Goal: Task Accomplishment & Management: Manage account settings

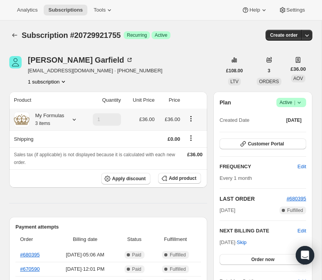
click at [75, 116] on icon at bounding box center [74, 120] width 8 height 8
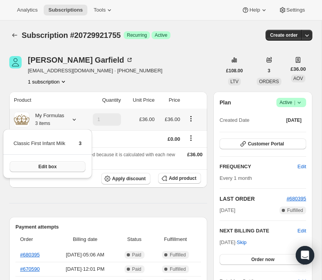
click at [67, 164] on button "Edit box" at bounding box center [48, 166] width 76 height 11
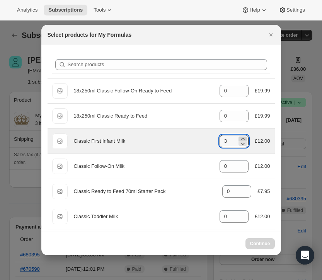
click at [240, 137] on icon ":rdo:" at bounding box center [243, 139] width 8 height 8
click at [243, 136] on icon ":rdo:" at bounding box center [243, 139] width 8 height 8
type input "4"
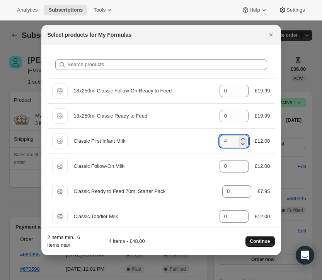
click at [264, 244] on span "Continue" at bounding box center [260, 241] width 20 height 6
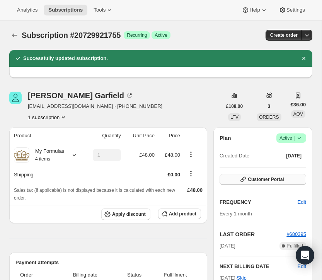
click at [257, 174] on button "Customer Portal" at bounding box center [263, 179] width 87 height 11
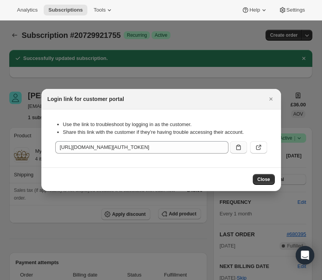
click at [238, 153] on button ":rga:" at bounding box center [238, 147] width 17 height 12
click at [265, 180] on span "Close" at bounding box center [264, 179] width 13 height 6
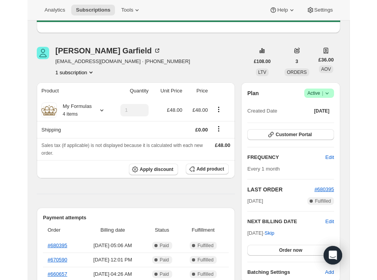
scroll to position [74, 0]
